Goal: Communication & Community: Answer question/provide support

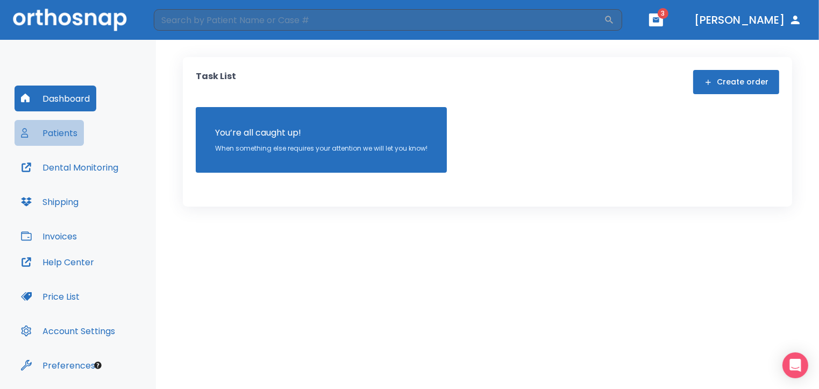
click at [56, 132] on button "Patients" at bounding box center [49, 133] width 69 height 26
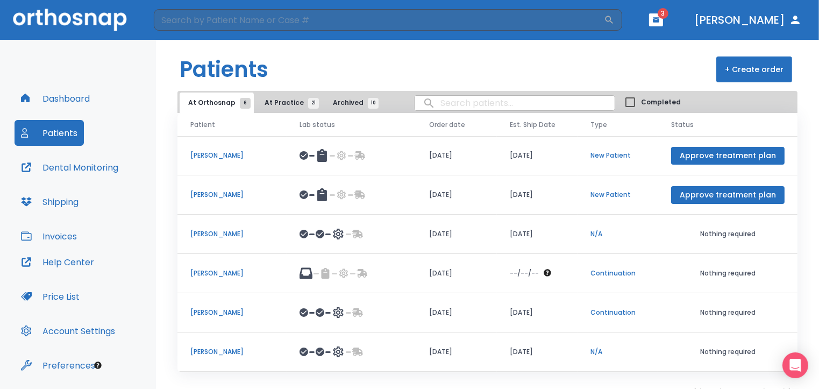
click at [442, 104] on input "search" at bounding box center [515, 103] width 200 height 21
type input "samira"
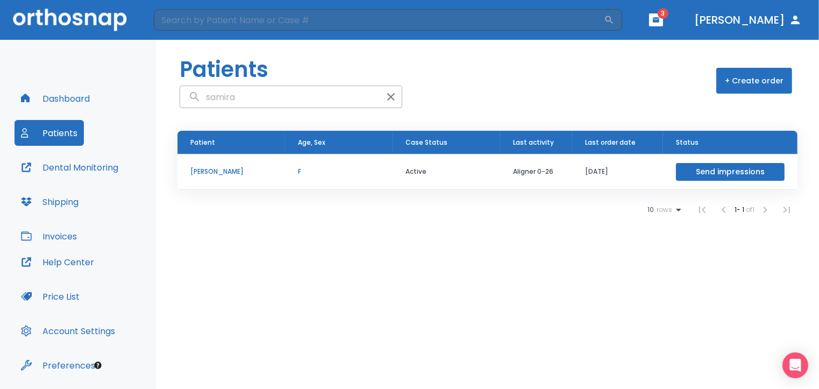
click at [222, 172] on p "[PERSON_NAME]" at bounding box center [231, 172] width 82 height 10
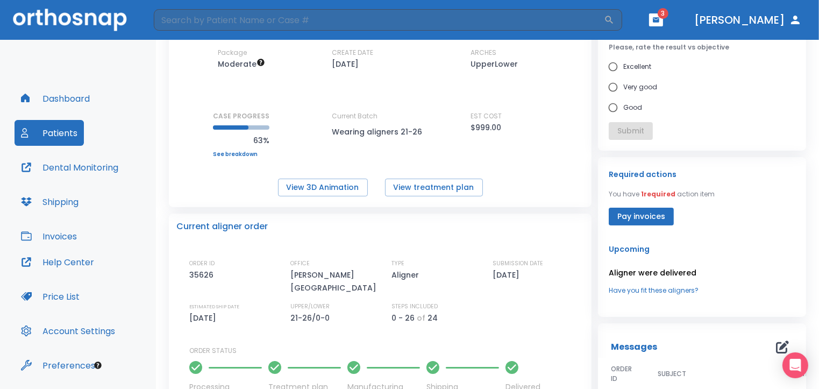
scroll to position [101, 0]
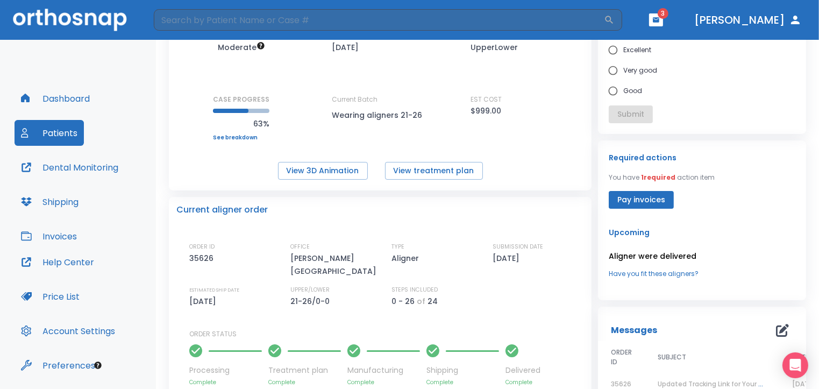
click at [654, 258] on p "Aligner were delivered" at bounding box center [702, 256] width 187 height 13
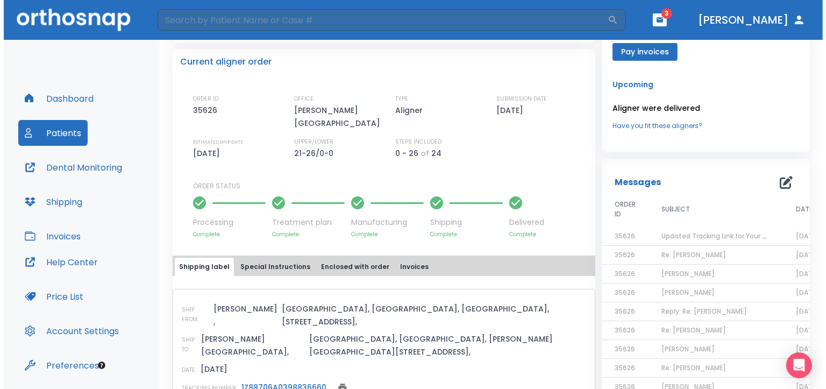
scroll to position [253, 0]
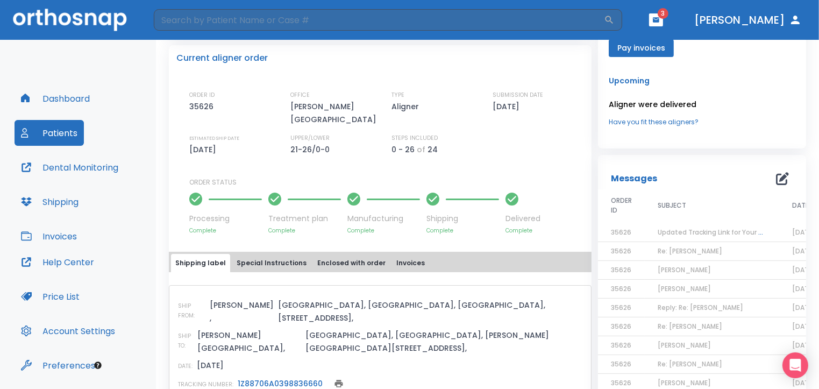
click at [285, 378] on link "1Z88706A0398836660" at bounding box center [280, 383] width 85 height 11
click at [776, 177] on icon "button" at bounding box center [782, 178] width 13 height 13
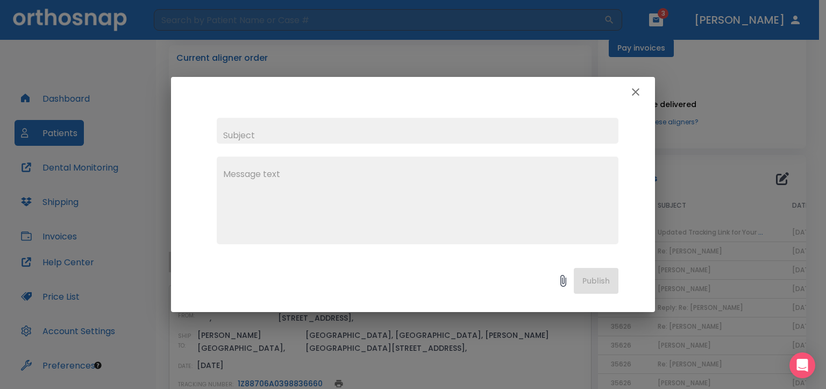
click at [313, 134] on input "text" at bounding box center [418, 131] width 402 height 26
type input "[PERSON_NAME]"
click at [226, 172] on textarea at bounding box center [417, 205] width 389 height 74
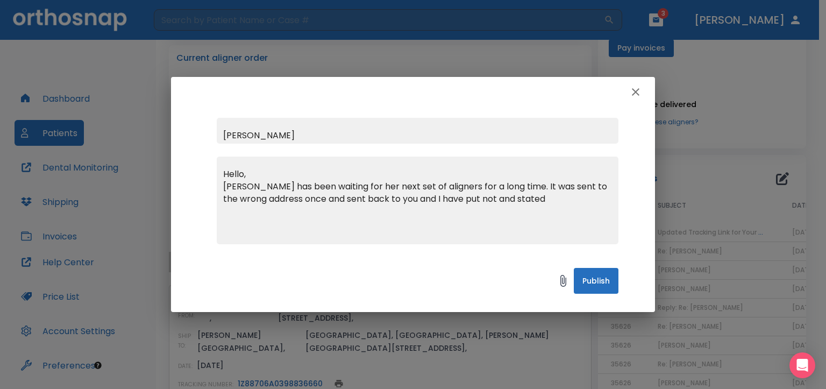
click at [485, 199] on textarea "Hello, Samira has been waiting for her next set of aligners for a long time. It…" at bounding box center [417, 205] width 389 height 74
click at [542, 200] on textarea "Hello, Samira has been waiting for her next set of aligners for a long time. It…" at bounding box center [417, 205] width 389 height 74
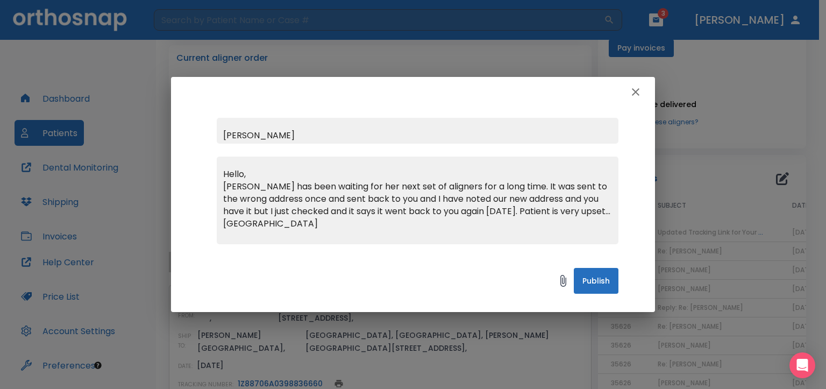
type textarea "Hello, Samira has been waiting for her next set of aligners for a long time. It…"
click at [600, 283] on button "Publish" at bounding box center [596, 281] width 45 height 26
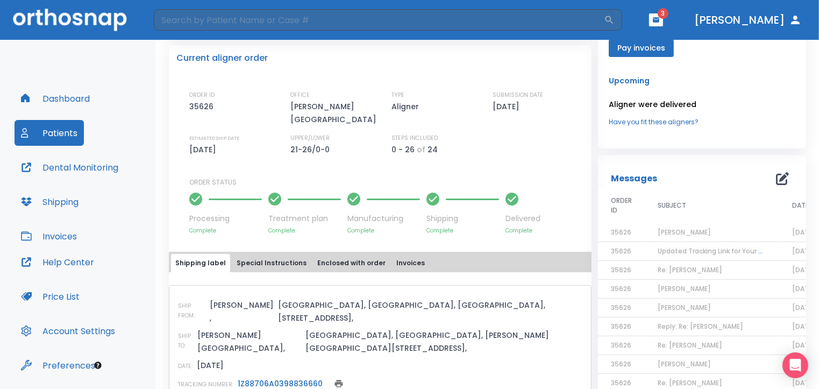
click at [776, 180] on icon "button" at bounding box center [782, 178] width 13 height 13
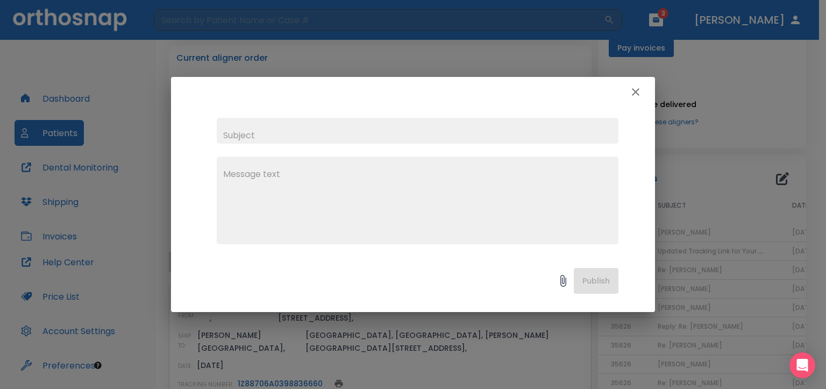
click at [243, 137] on input "text" at bounding box center [418, 131] width 402 height 26
type input "[PERSON_NAME]"
click at [233, 173] on textarea at bounding box center [417, 205] width 389 height 74
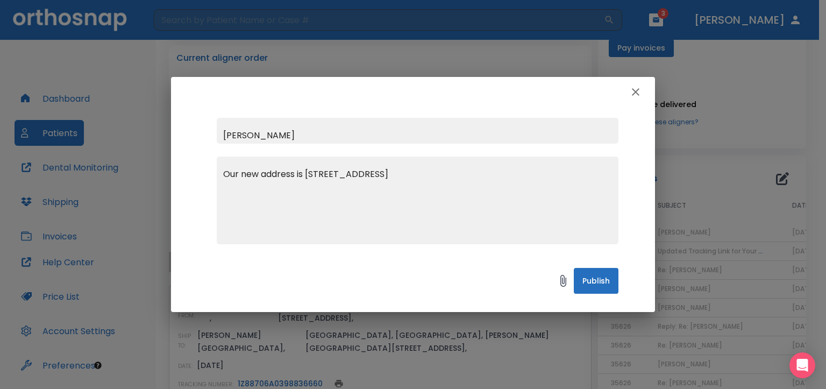
type textarea "Our new address is 9735 Wilshire Blvd. #325 Beverlyhills Ca 90212"
click at [604, 282] on button "Publish" at bounding box center [596, 281] width 45 height 26
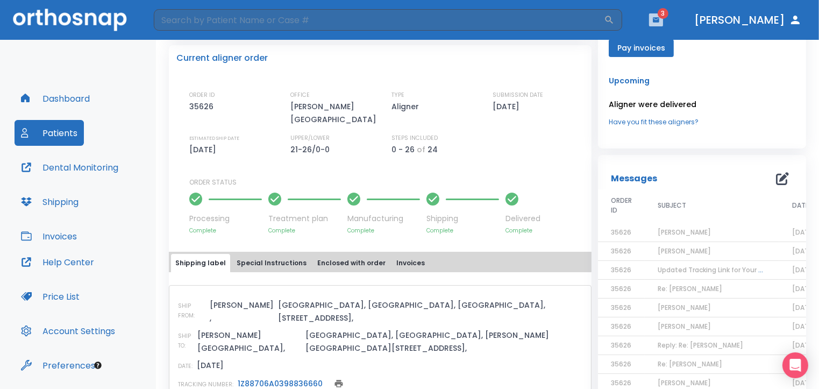
click at [660, 19] on icon "button" at bounding box center [657, 20] width 8 height 8
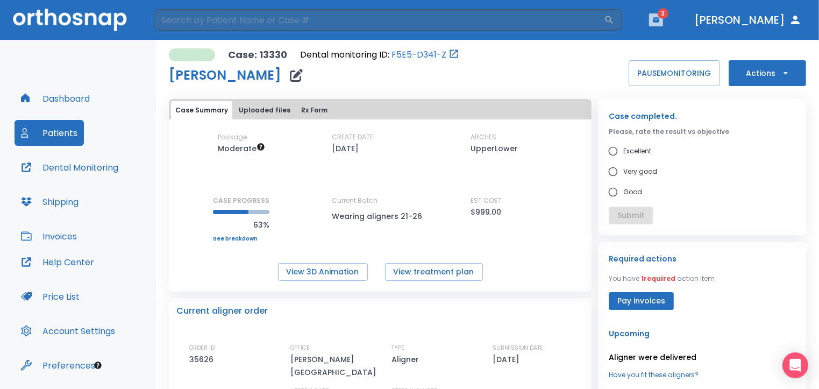
click at [660, 19] on icon "button" at bounding box center [656, 19] width 6 height 5
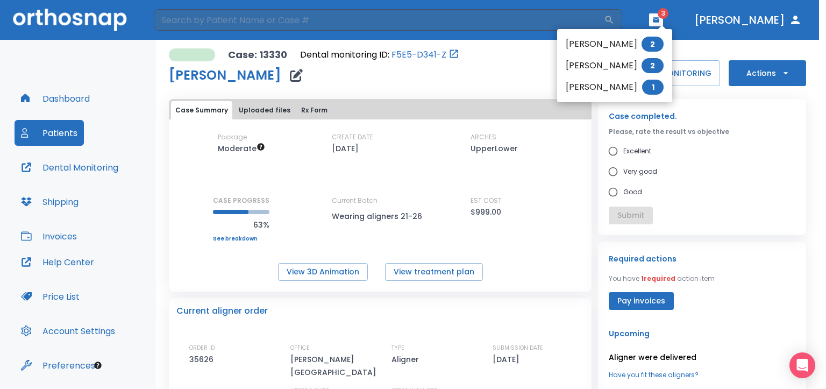
click at [613, 68] on li "[PERSON_NAME] 2" at bounding box center [614, 66] width 115 height 22
